Goal: Task Accomplishment & Management: Use online tool/utility

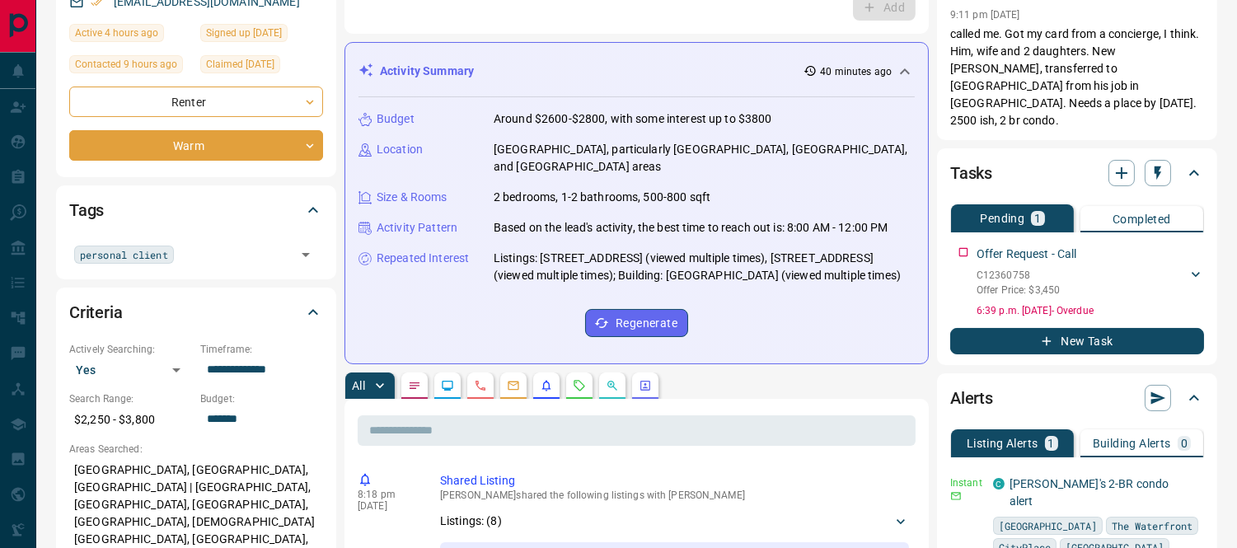
scroll to position [549, 0]
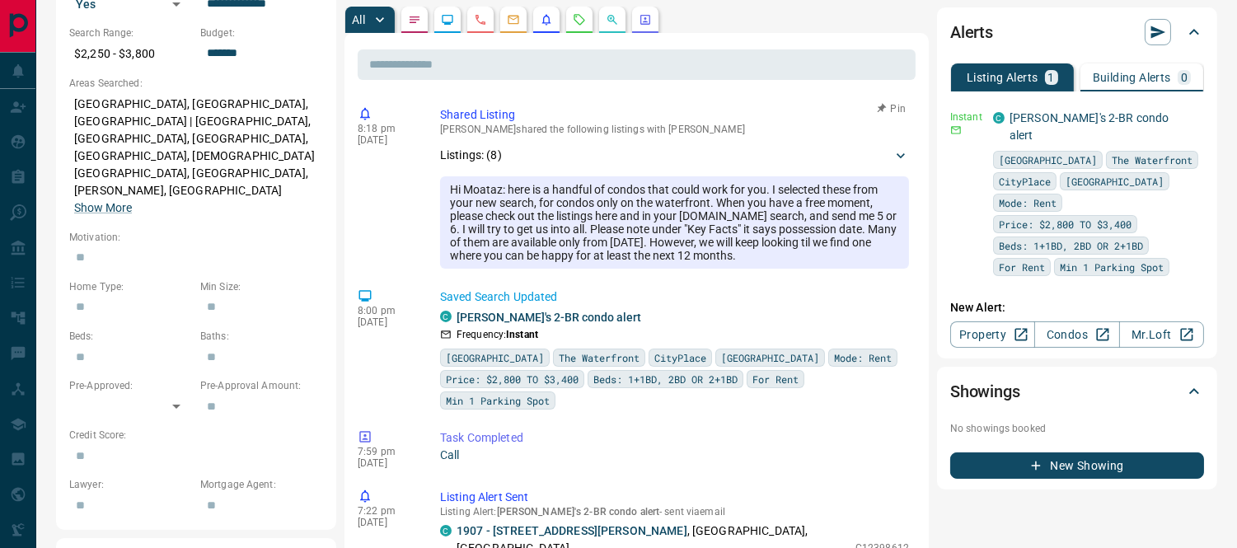
click at [464, 181] on div "Hi Moataz: here is a handful of condos that could work for you. I selected thes…" at bounding box center [674, 222] width 469 height 92
click at [892, 153] on icon at bounding box center [900, 155] width 16 height 16
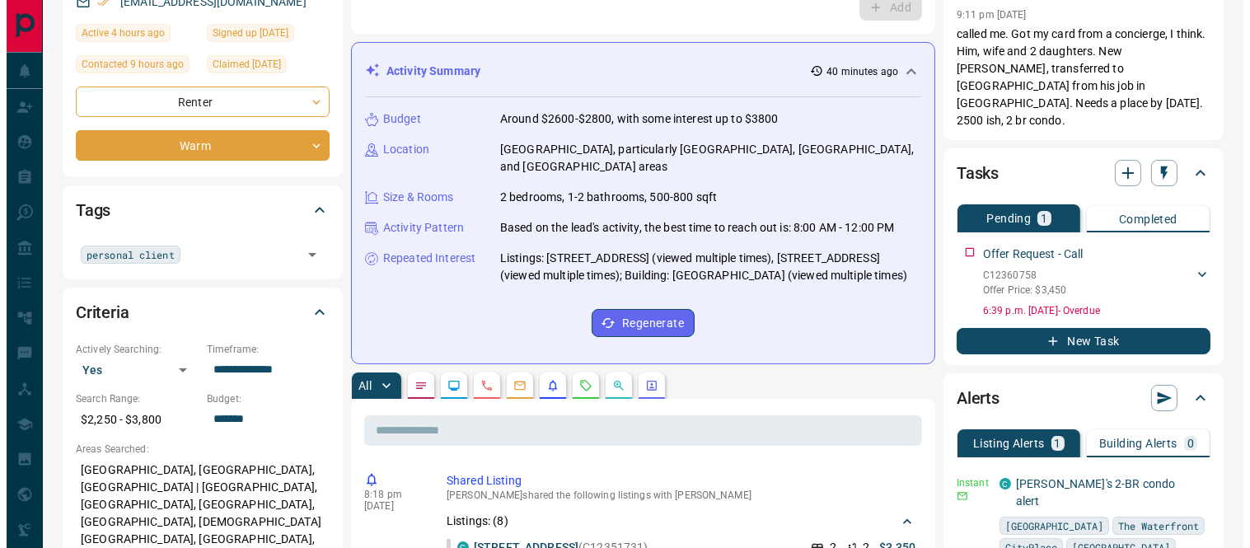
scroll to position [0, 0]
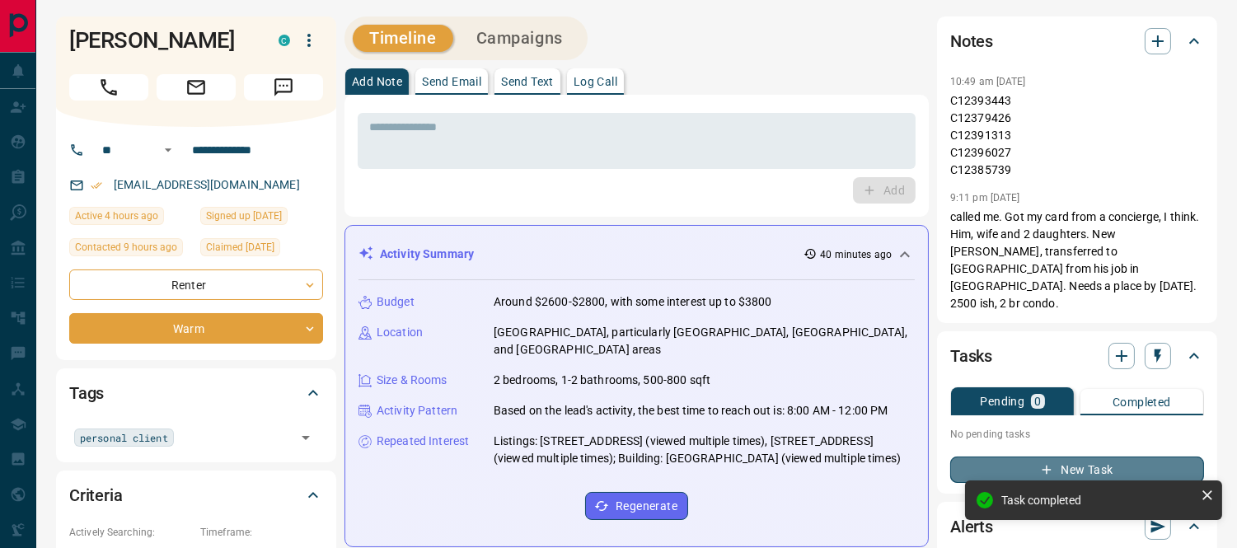
click at [1032, 456] on button "New Task" at bounding box center [1077, 469] width 254 height 26
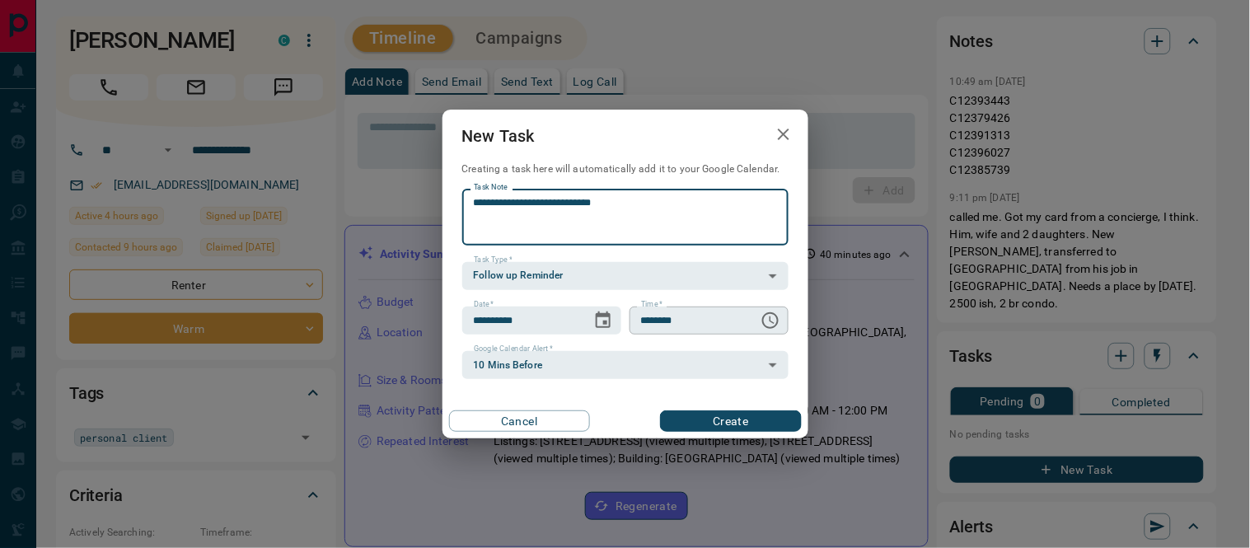
type textarea "**********"
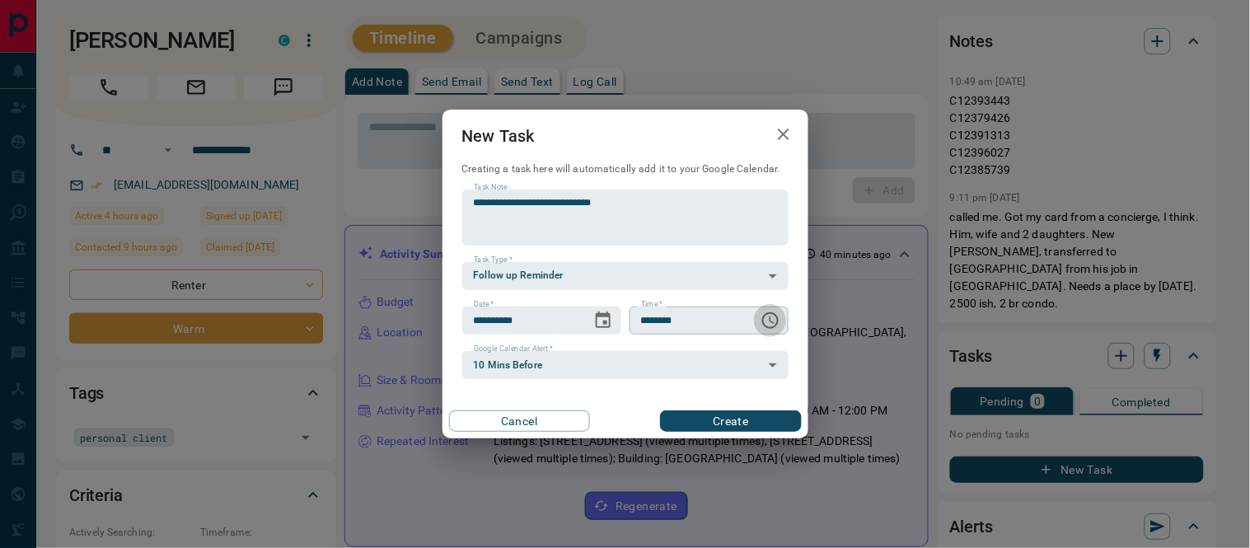
click at [778, 321] on icon "Choose time, selected time is 6:00 AM" at bounding box center [770, 320] width 16 height 16
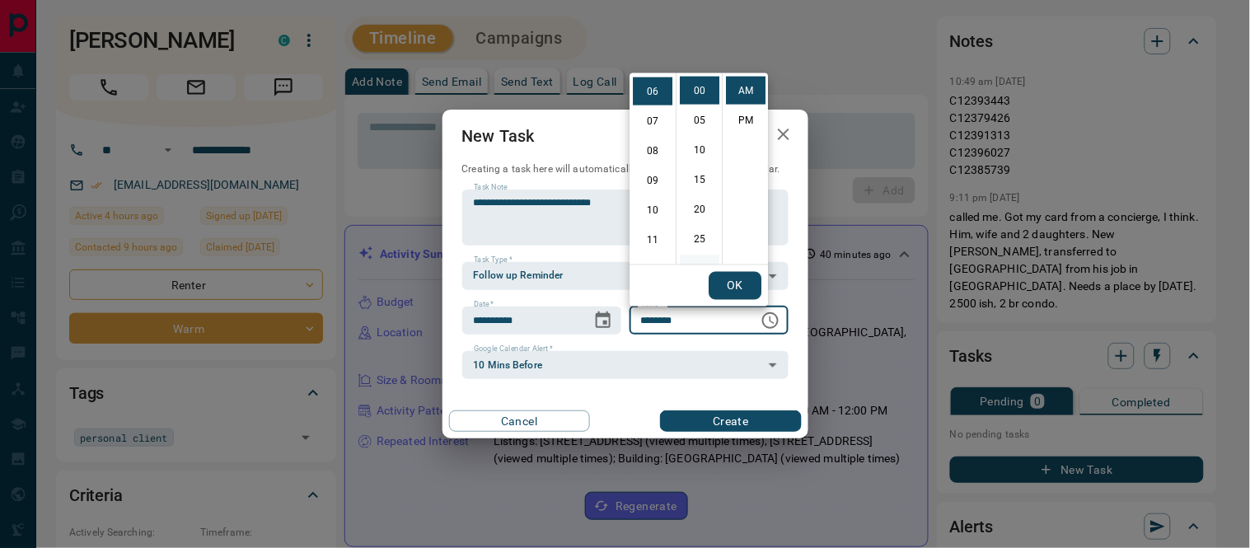
scroll to position [183, 0]
click at [701, 85] on li "30" at bounding box center [700, 86] width 40 height 28
type input "********"
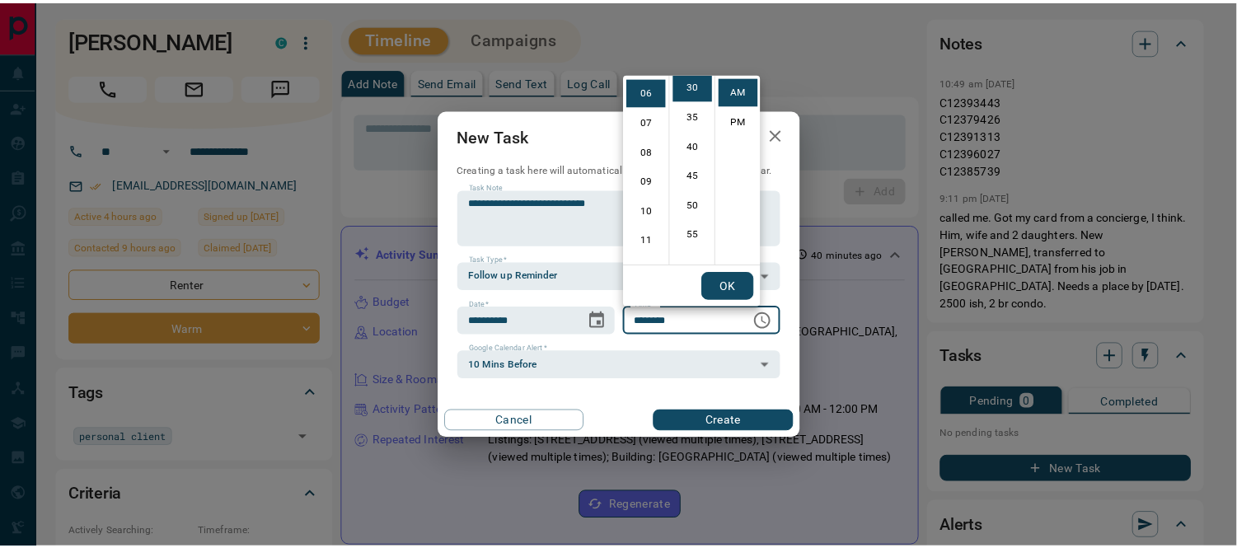
scroll to position [177, 0]
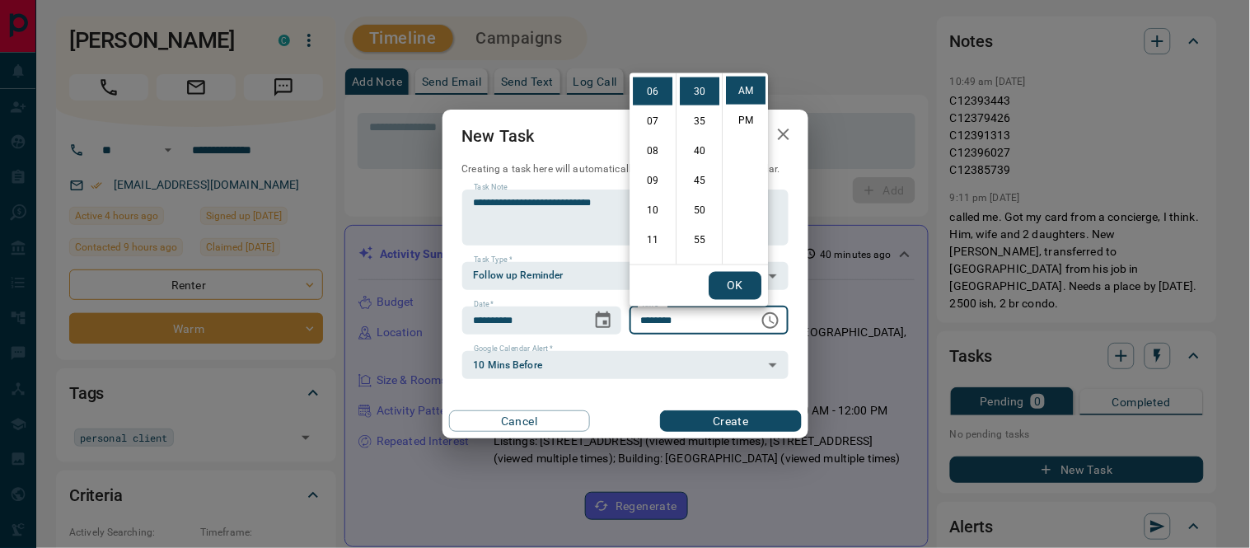
click at [746, 287] on button "OK" at bounding box center [734, 286] width 53 height 28
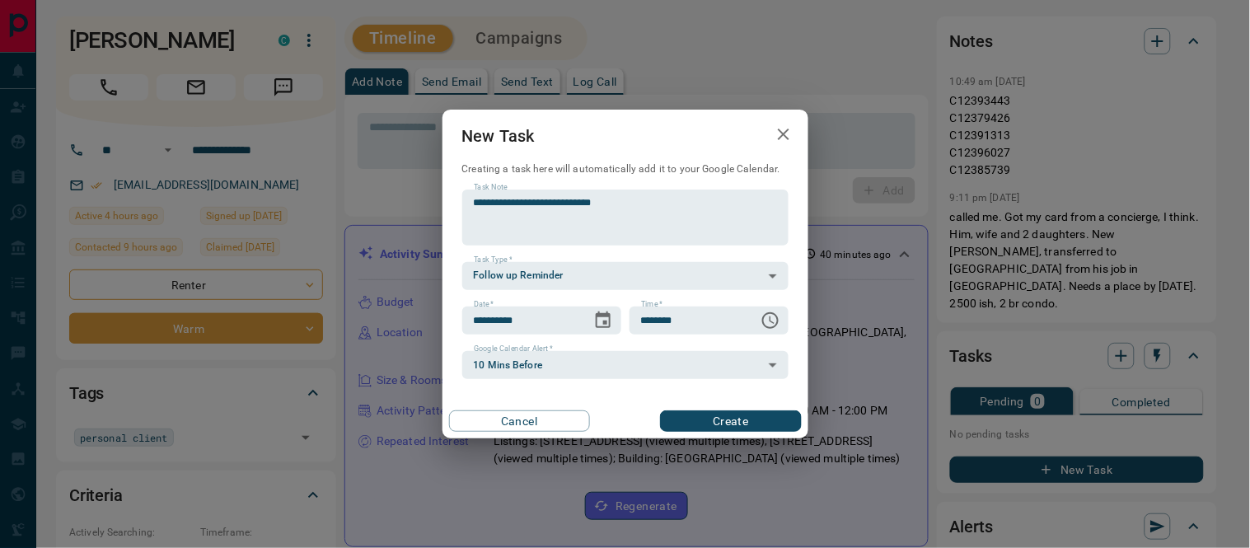
click at [751, 428] on button "Create" at bounding box center [730, 420] width 141 height 21
